Goal: Task Accomplishment & Management: Manage account settings

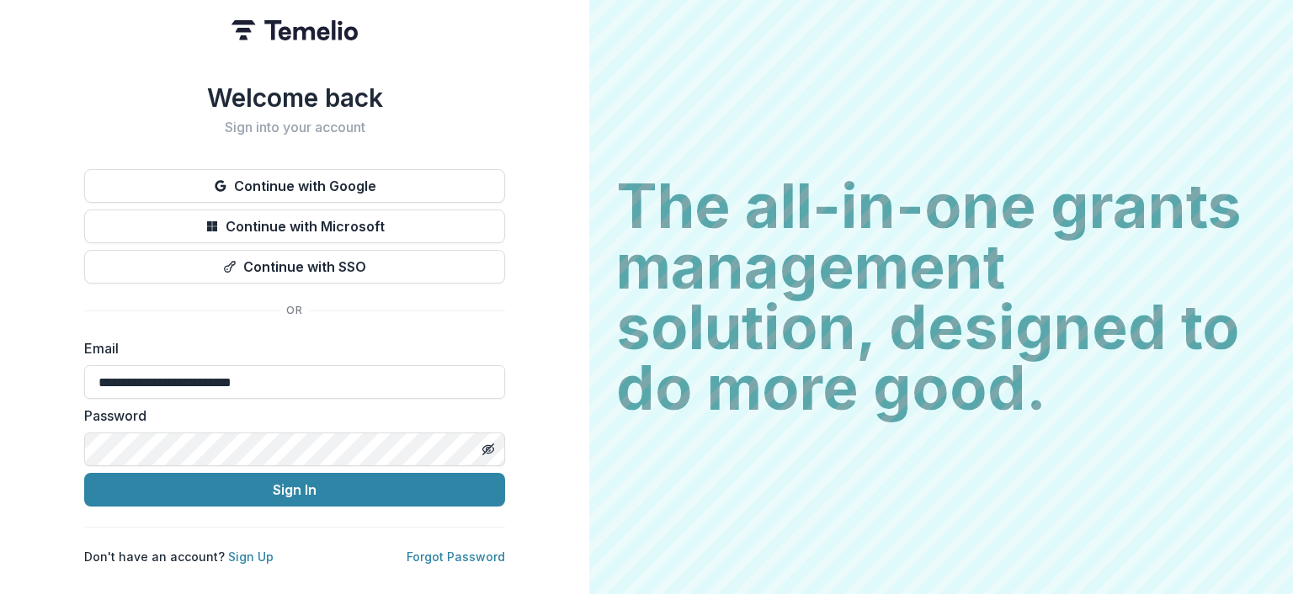
click at [84, 473] on button "Sign In" at bounding box center [294, 490] width 421 height 34
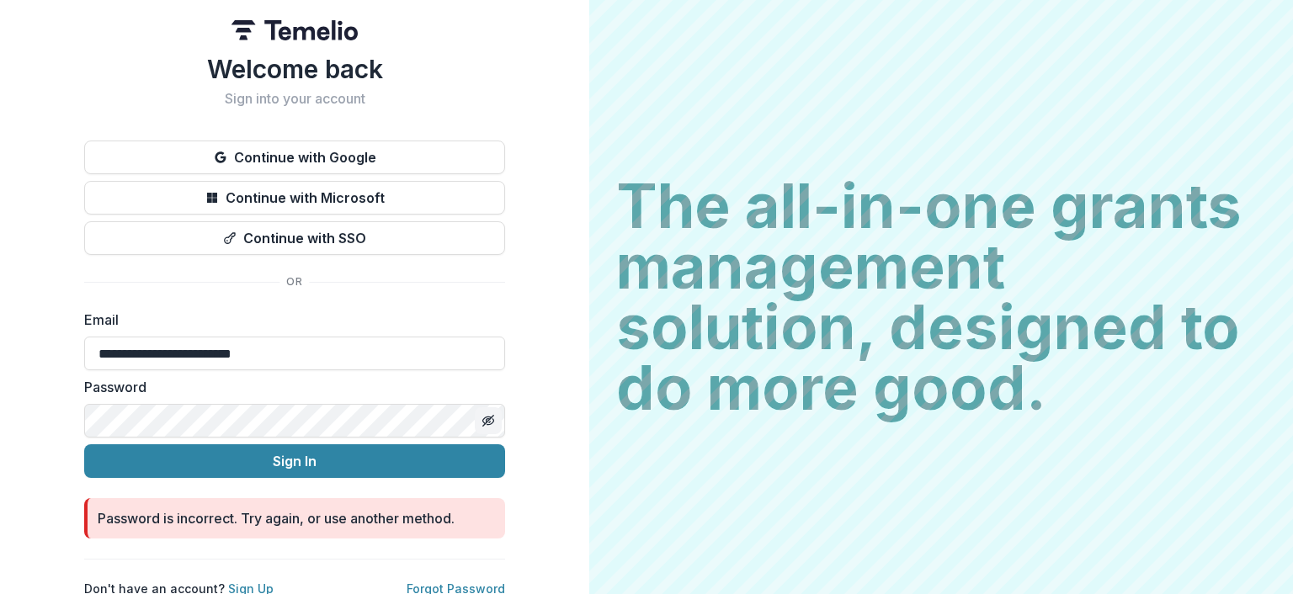
drag, startPoint x: 470, startPoint y: 427, endPoint x: 488, endPoint y: 416, distance: 20.8
click at [485, 417] on div at bounding box center [488, 421] width 34 height 34
click at [488, 416] on icon "Toggle password visibility" at bounding box center [487, 420] width 13 height 13
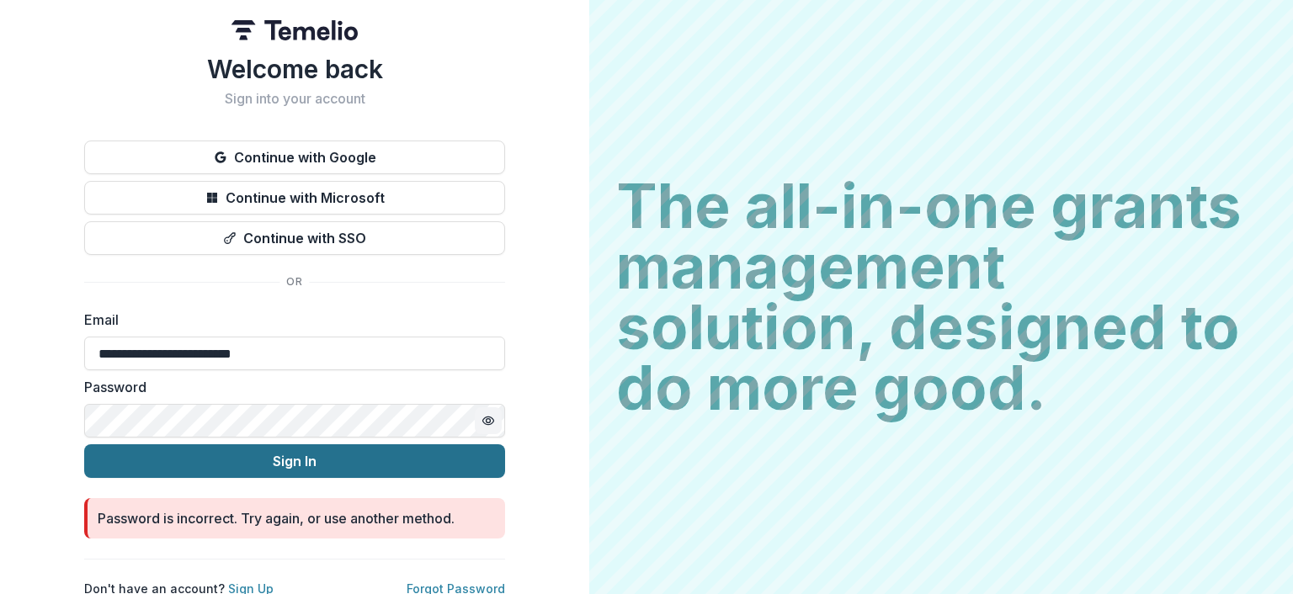
click at [343, 464] on button "Sign In" at bounding box center [294, 461] width 421 height 34
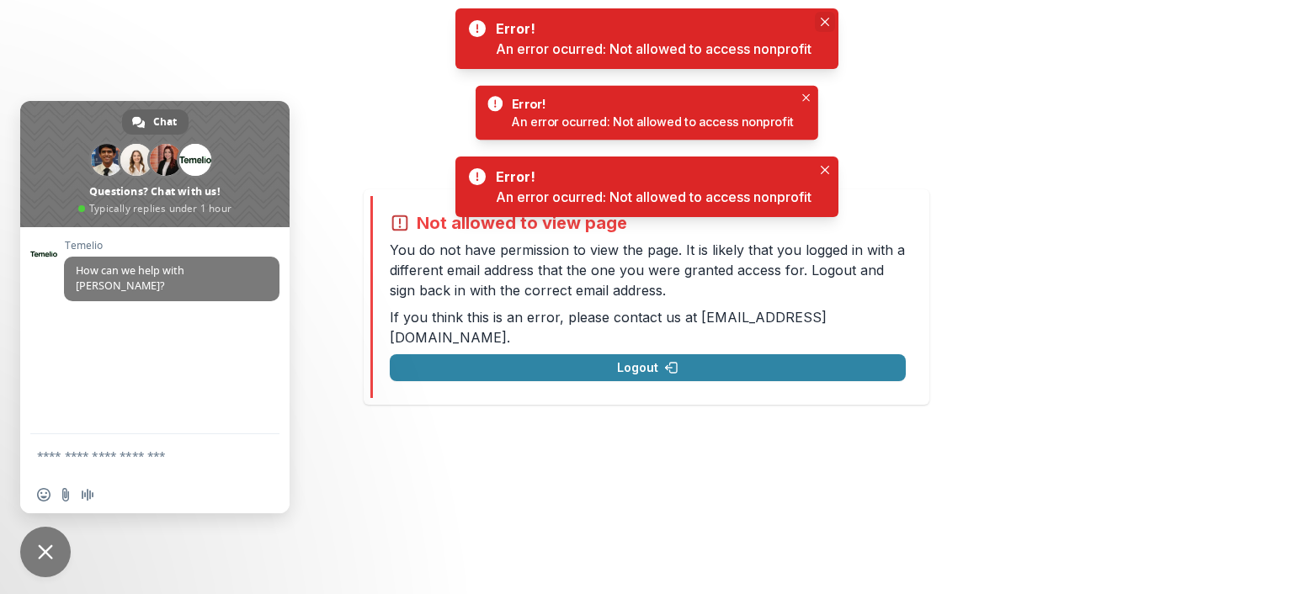
click at [825, 22] on icon "Close" at bounding box center [824, 22] width 8 height 8
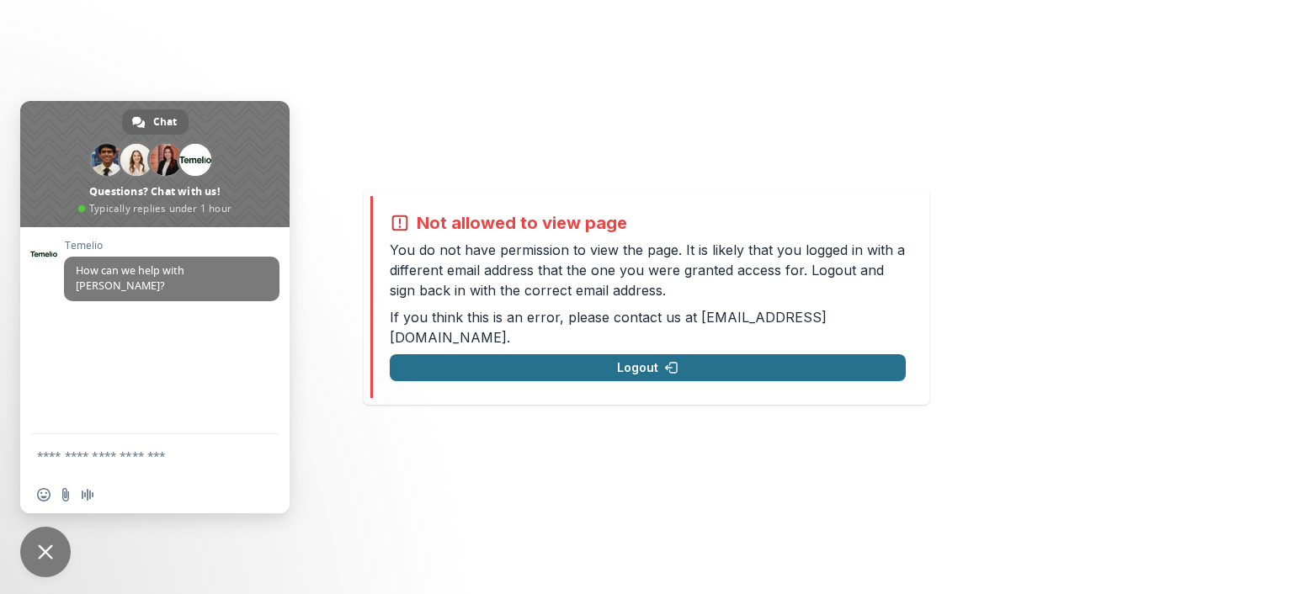
click at [643, 355] on button "Logout" at bounding box center [648, 367] width 516 height 27
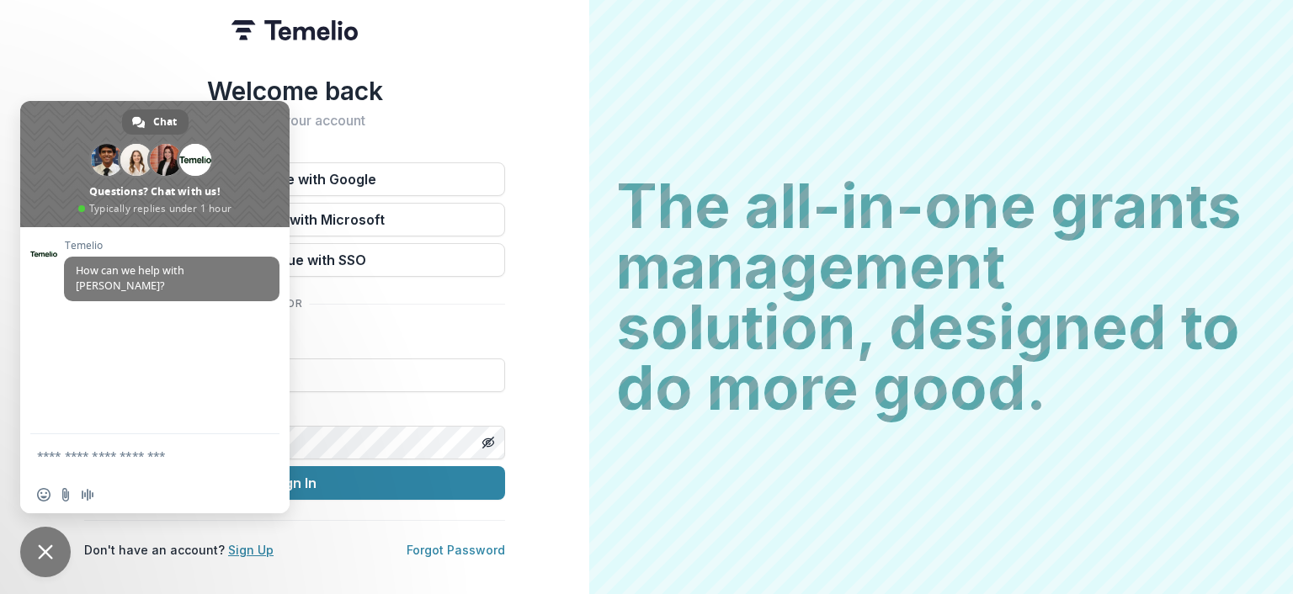
click at [232, 550] on link "Sign Up" at bounding box center [250, 550] width 45 height 14
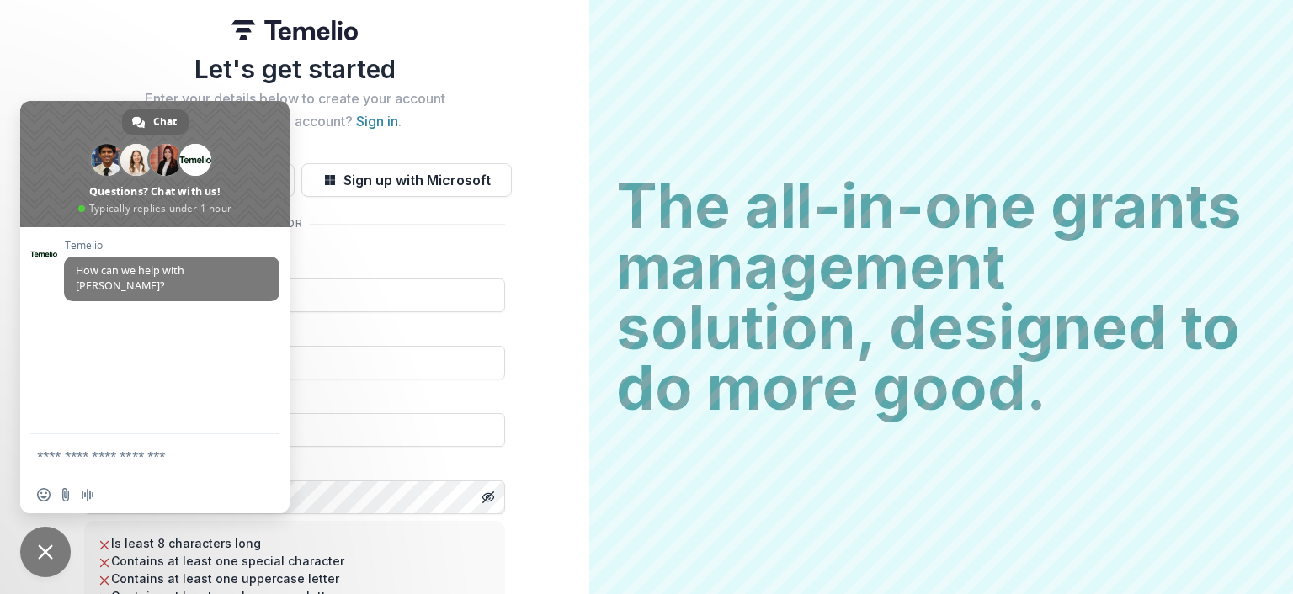
click at [44, 555] on span "Close chat" at bounding box center [45, 551] width 15 height 15
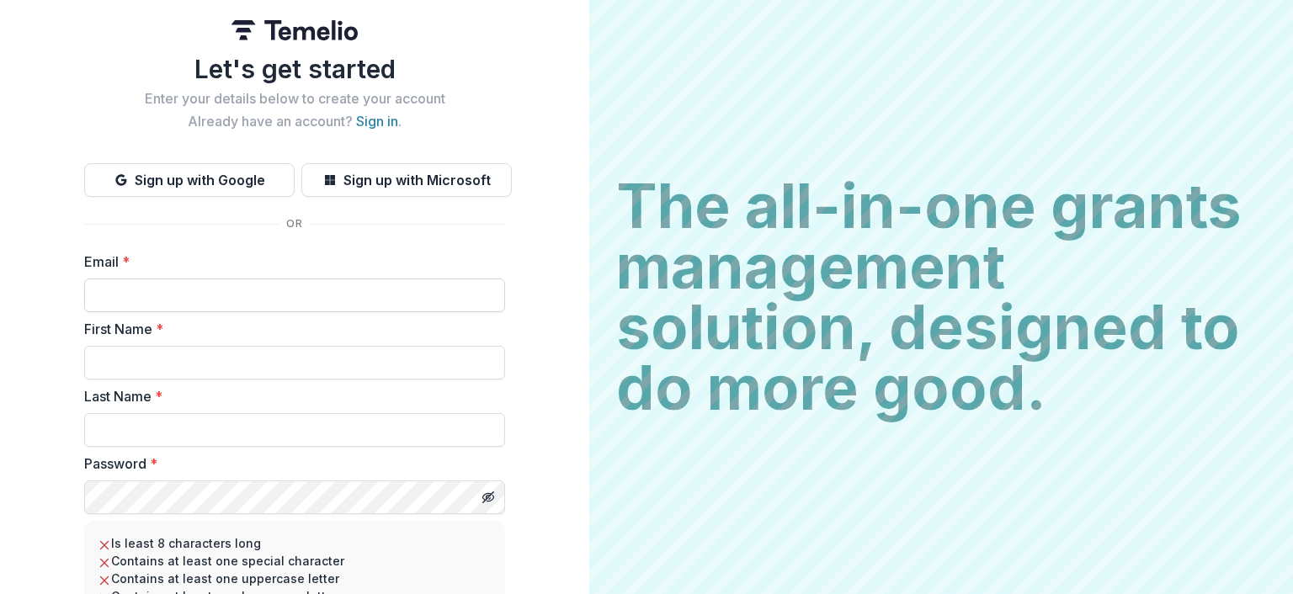
click at [157, 292] on input "Email *" at bounding box center [294, 296] width 421 height 34
type input "**********"
click at [236, 373] on input "First Name *" at bounding box center [294, 363] width 421 height 34
type input "******"
type input "**********"
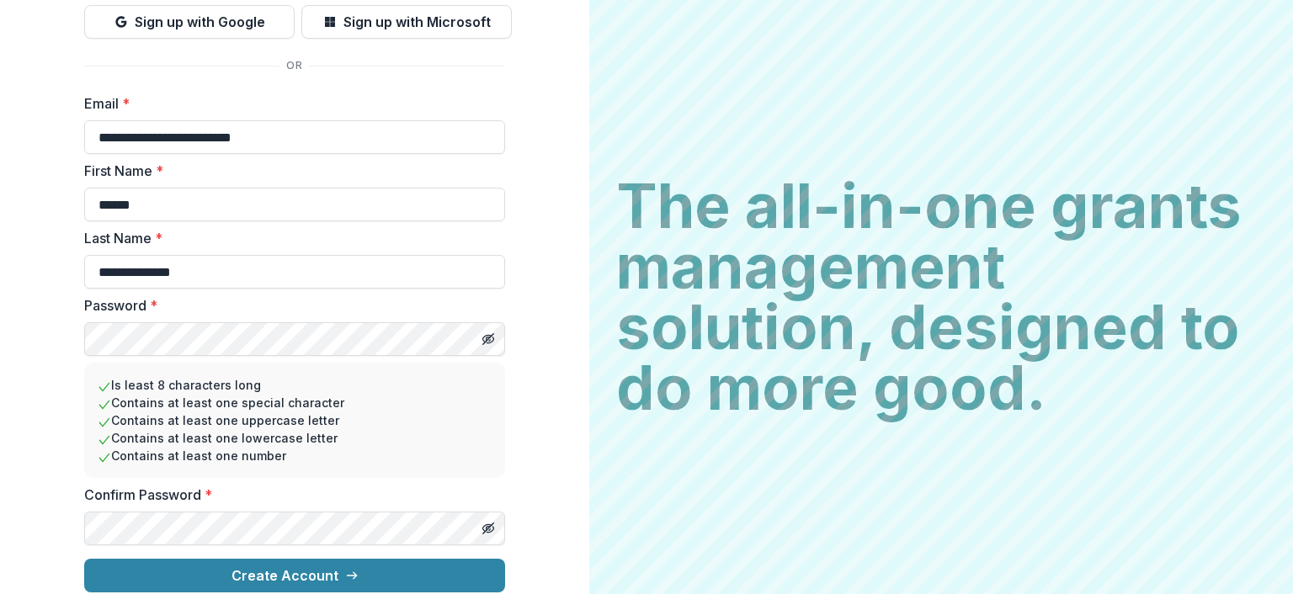
scroll to position [170, 0]
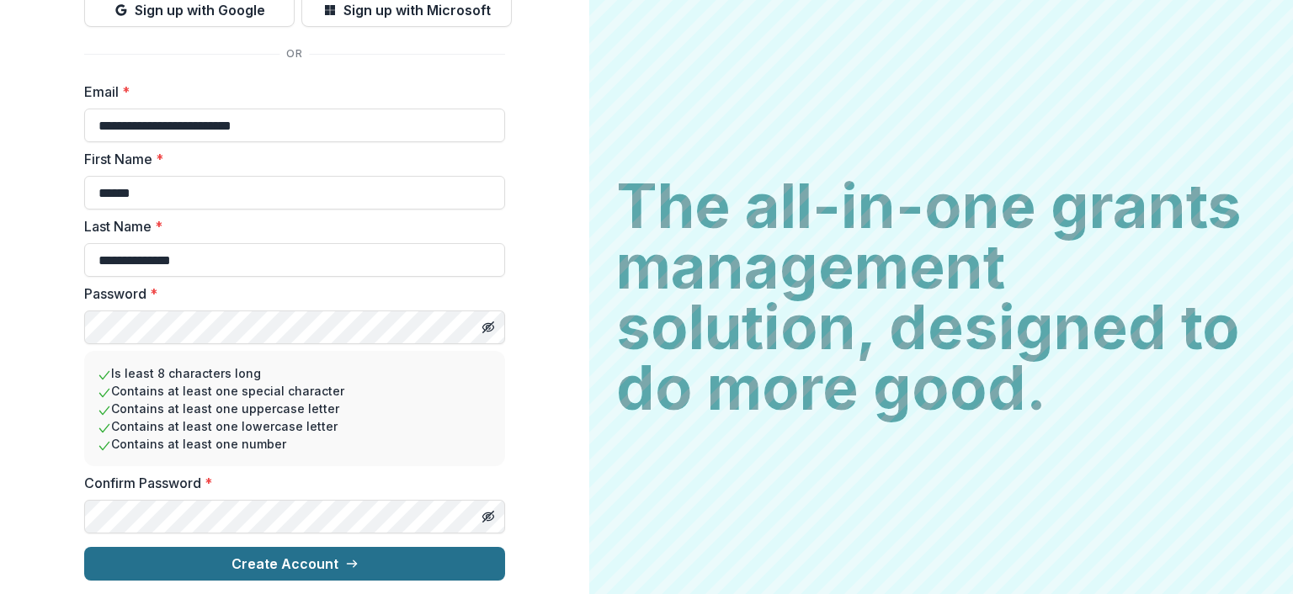
click at [109, 564] on button "Create Account" at bounding box center [294, 564] width 421 height 34
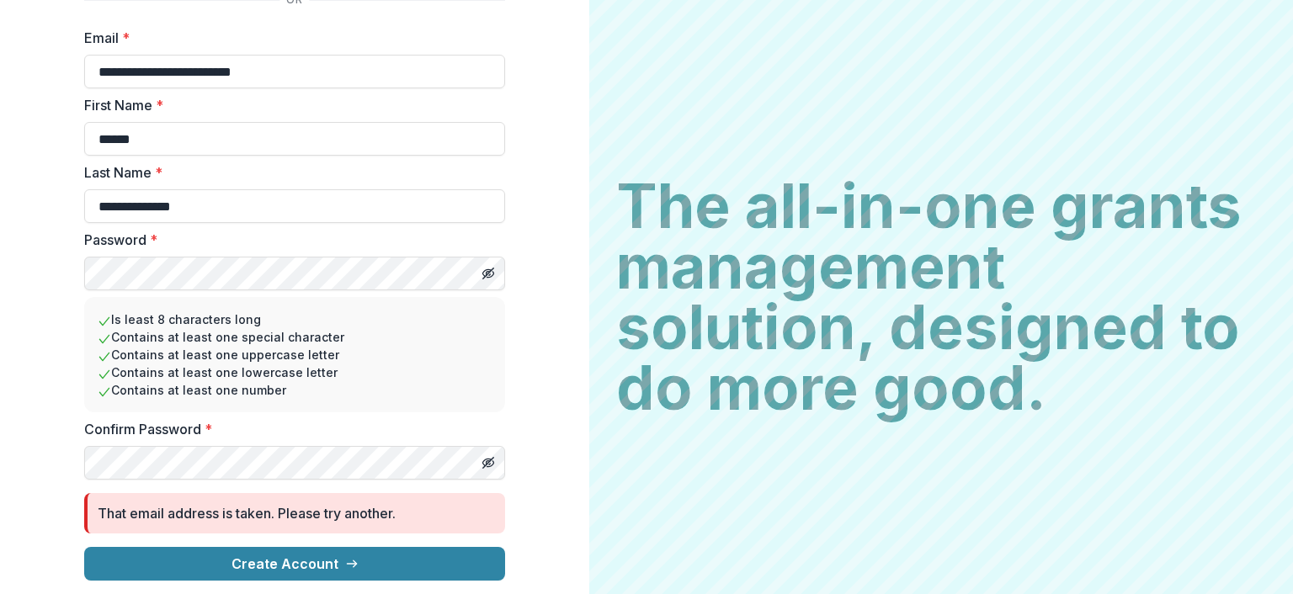
scroll to position [0, 0]
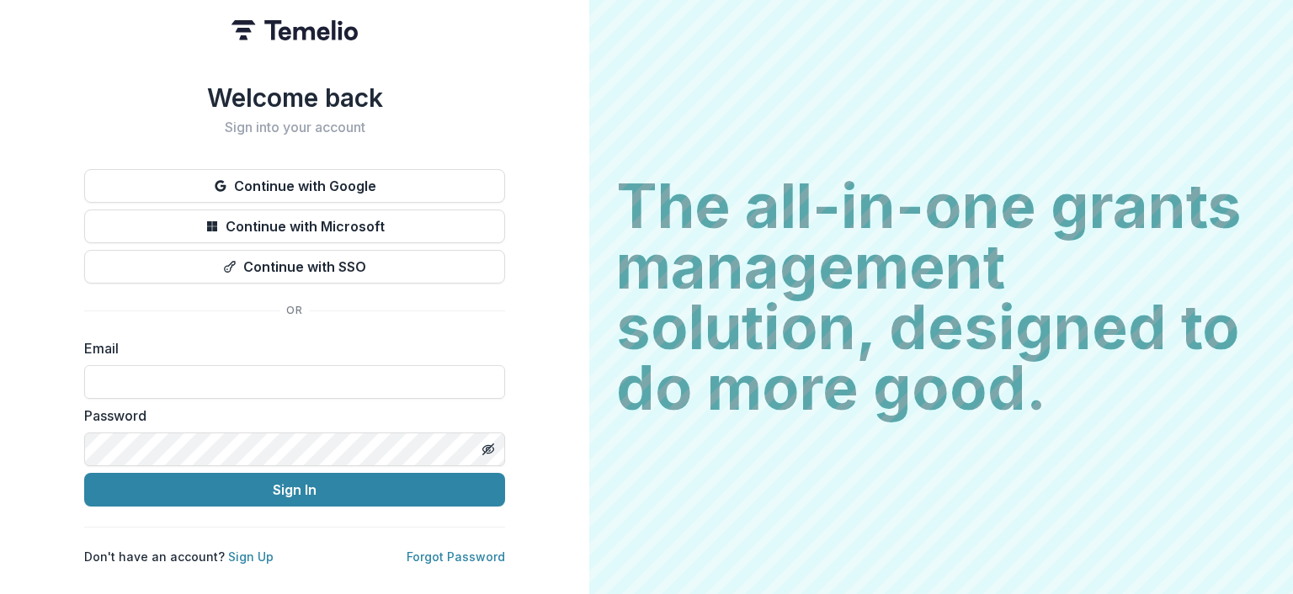
click at [278, 350] on label "Email" at bounding box center [289, 348] width 411 height 20
click at [276, 384] on input at bounding box center [294, 382] width 421 height 34
type input "**********"
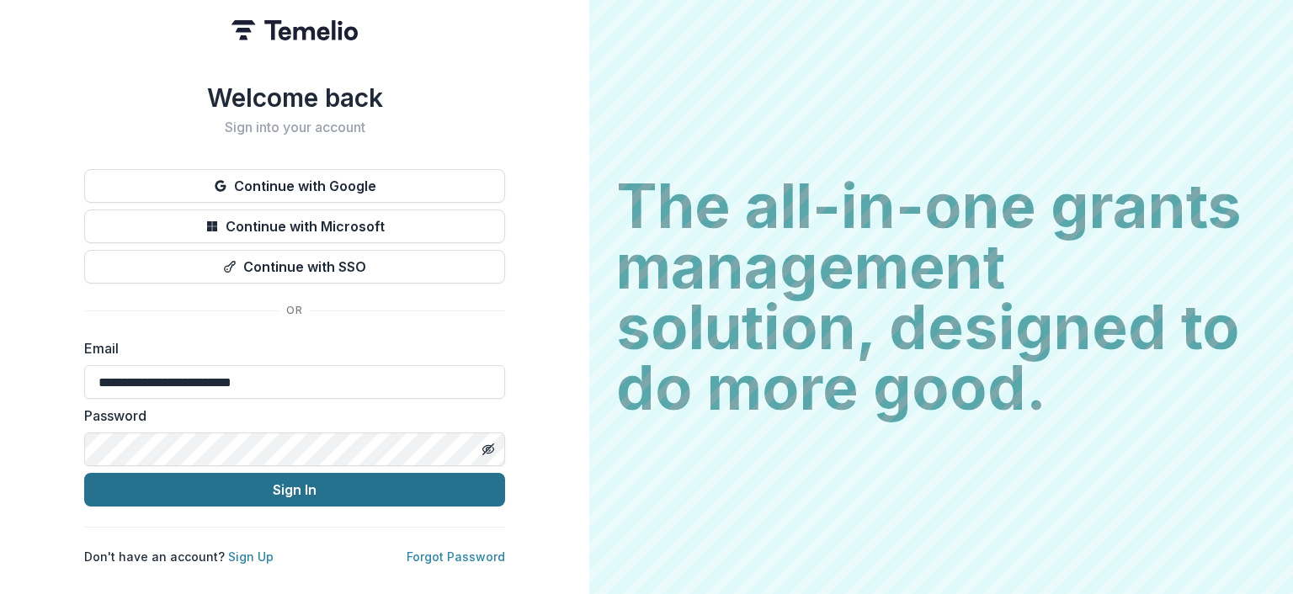
click at [127, 479] on button "Sign In" at bounding box center [294, 490] width 421 height 34
